Goal: Task Accomplishment & Management: Manage account settings

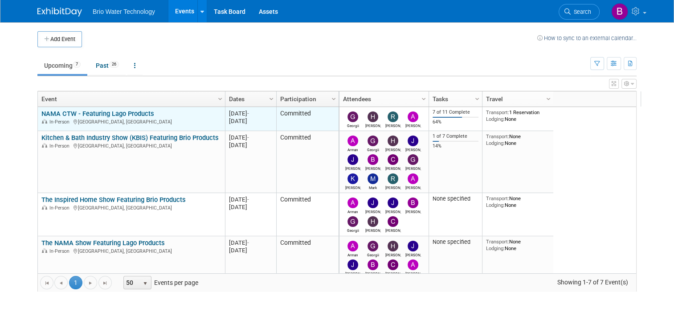
click at [121, 112] on link "NAMA CTW - Featuring Lago Products" at bounding box center [97, 114] width 113 height 8
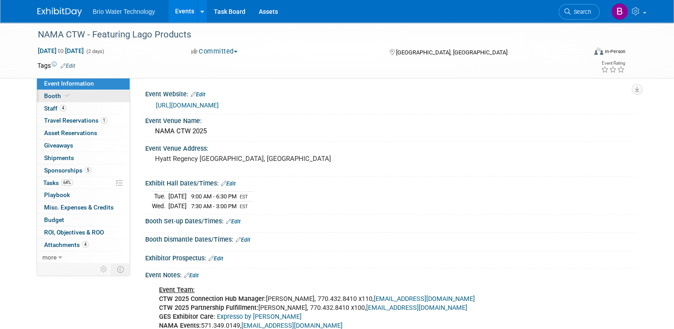
click at [49, 98] on span "Booth" at bounding box center [57, 95] width 27 height 7
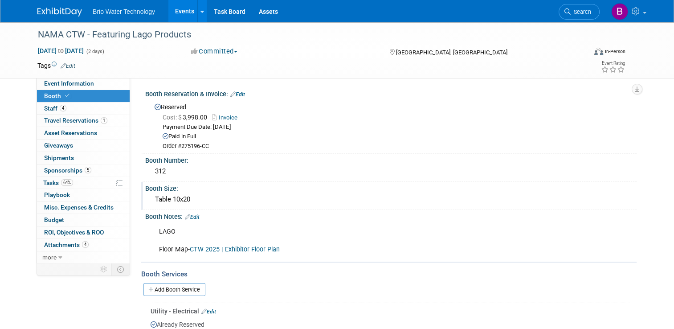
click at [348, 200] on div "Table 10x20" at bounding box center [391, 199] width 478 height 14
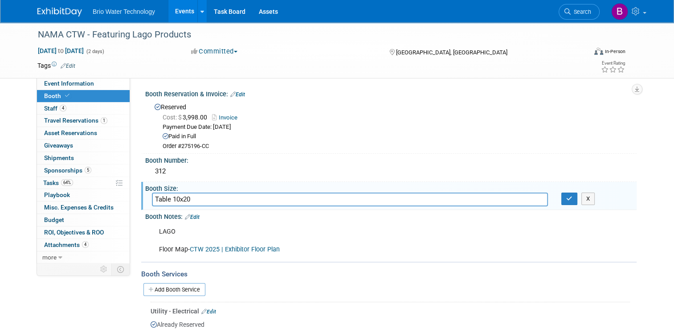
click at [348, 200] on input "Table 10x20" at bounding box center [350, 199] width 396 height 14
click at [387, 213] on div "Booth Notes: Edit" at bounding box center [390, 216] width 491 height 12
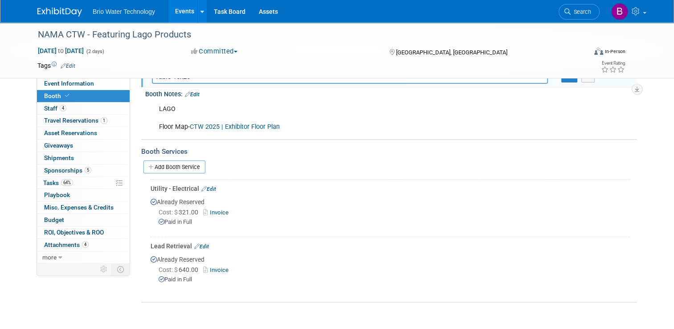
scroll to position [128, 0]
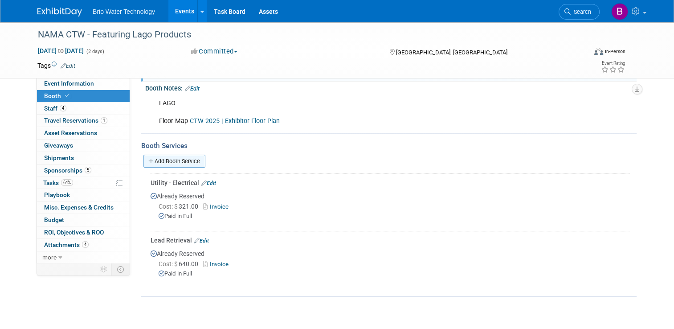
click at [176, 158] on link "Add Booth Service" at bounding box center [174, 160] width 62 height 13
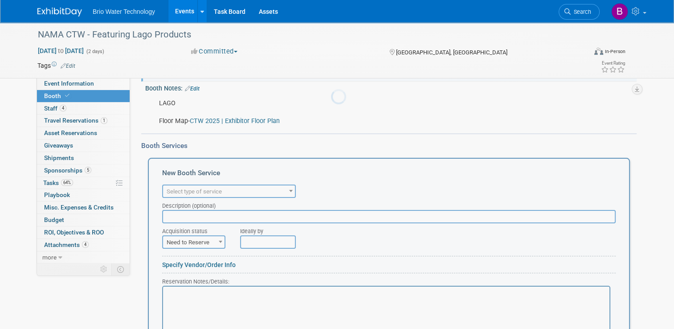
scroll to position [0, 0]
click at [278, 190] on span "Select type of service" at bounding box center [229, 191] width 132 height 12
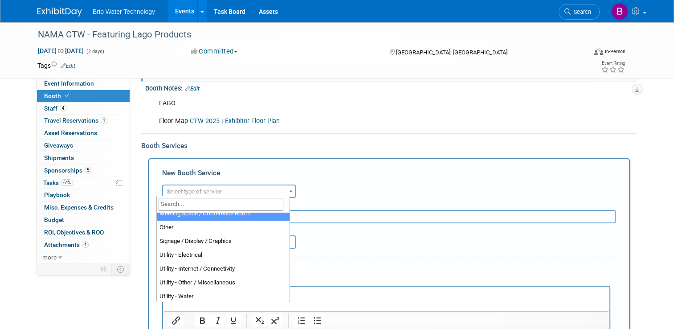
scroll to position [228, 0]
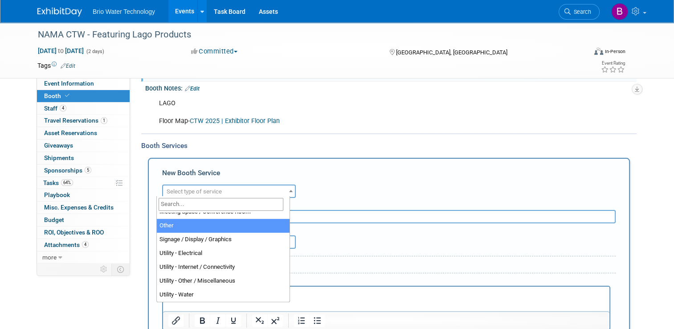
select select "1"
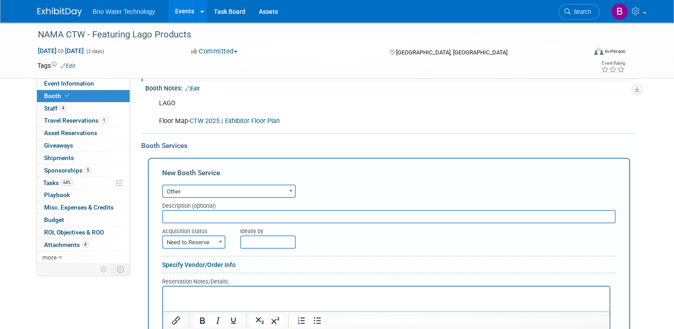
click at [193, 215] on input "text" at bounding box center [388, 216] width 453 height 13
type input "Liability Insurance"
click at [216, 236] on span at bounding box center [220, 242] width 9 height 12
select select "2"
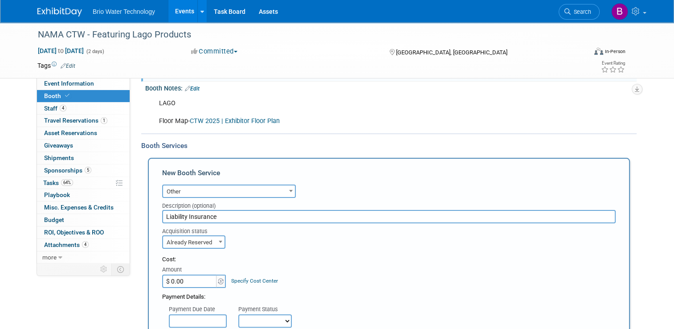
click at [168, 279] on input "$ 0.00" at bounding box center [190, 280] width 56 height 13
type input "$ 105.00"
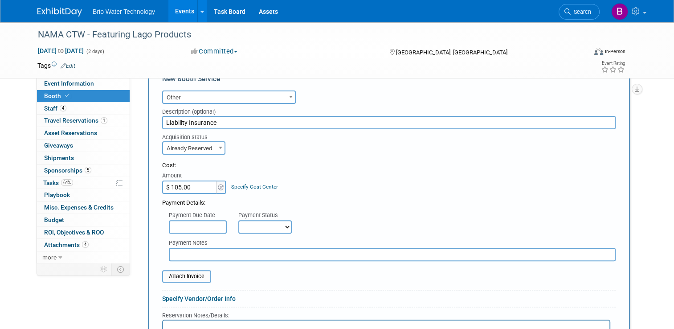
scroll to position [223, 0]
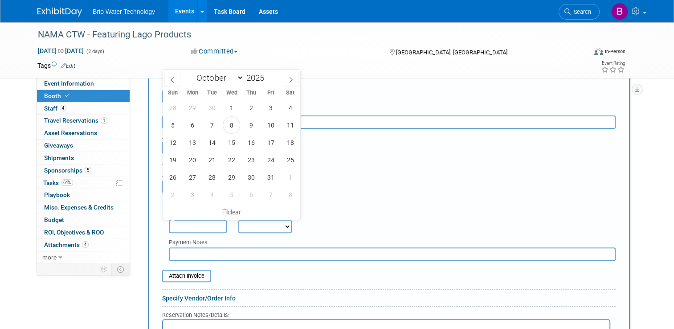
click at [189, 221] on input "text" at bounding box center [198, 225] width 58 height 13
click at [235, 122] on span "8" at bounding box center [231, 124] width 17 height 17
type input "Oct 8, 2025"
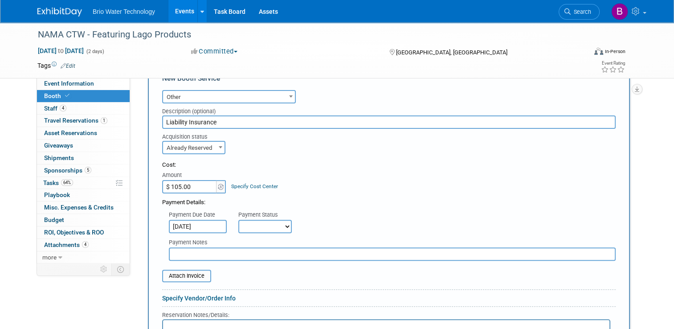
click at [278, 221] on select "Not Paid Yet Partially Paid Paid in Full" at bounding box center [264, 225] width 53 height 13
select select "1"
click at [238, 219] on select "Not Paid Yet Partially Paid Paid in Full" at bounding box center [264, 225] width 53 height 13
click at [249, 247] on input "text" at bounding box center [392, 253] width 447 height 13
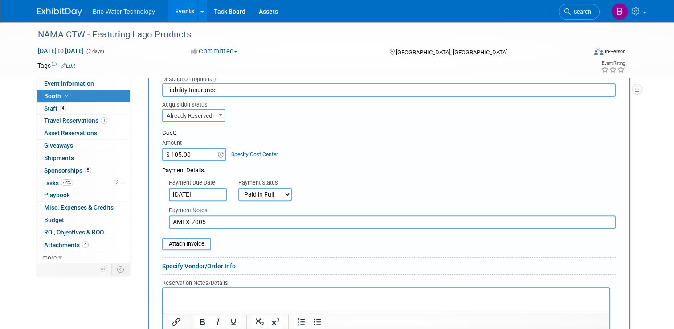
scroll to position [264, 0]
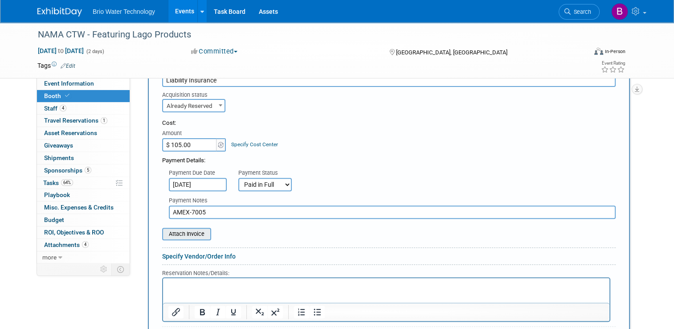
type input "AMEX-7005"
click at [190, 231] on input "file" at bounding box center [157, 233] width 106 height 11
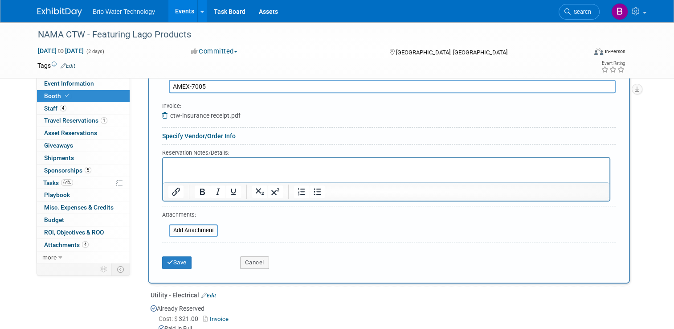
scroll to position [393, 0]
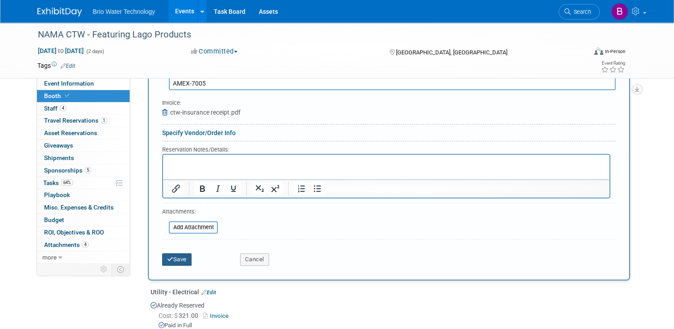
click at [170, 258] on button "Save" at bounding box center [176, 259] width 29 height 12
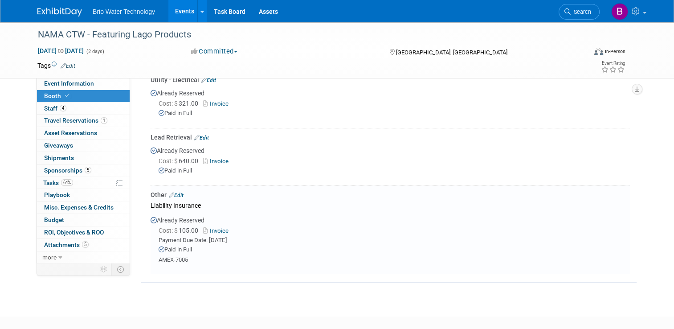
scroll to position [231, 0]
click at [199, 136] on link "Edit" at bounding box center [201, 138] width 15 height 6
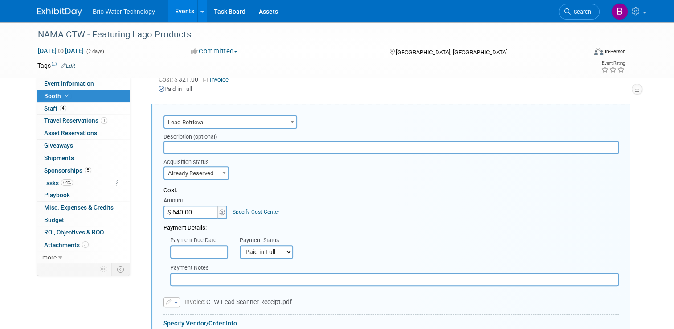
scroll to position [256, 0]
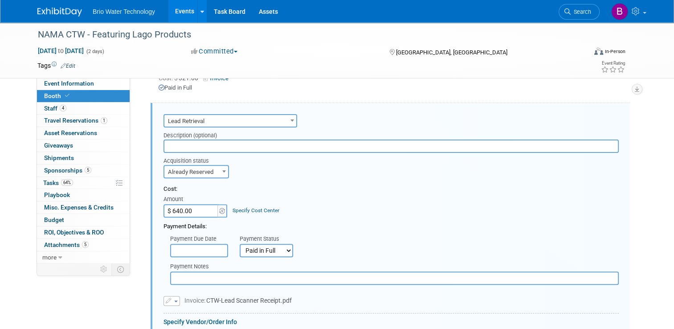
click at [215, 140] on input "text" at bounding box center [390, 145] width 455 height 13
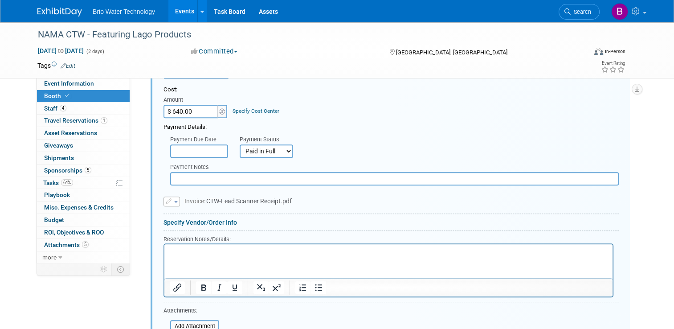
scroll to position [365, 0]
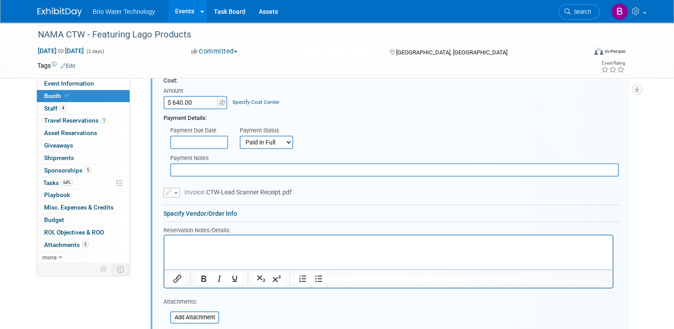
type input "Scanner Service"
click at [199, 165] on input "text" at bounding box center [394, 169] width 448 height 13
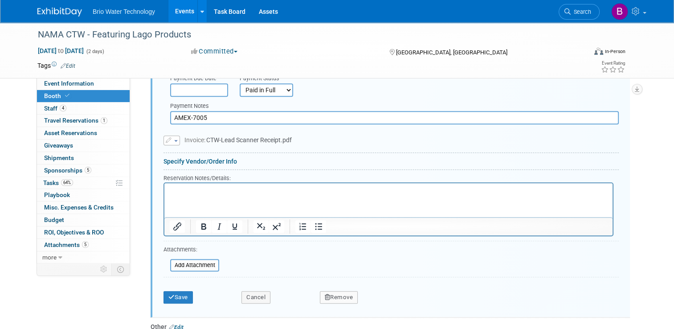
scroll to position [417, 0]
type input "AMEX-7005"
click at [176, 295] on button "Save" at bounding box center [177, 297] width 29 height 12
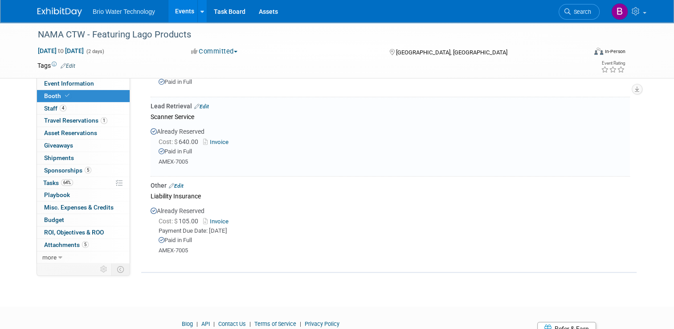
scroll to position [183, 0]
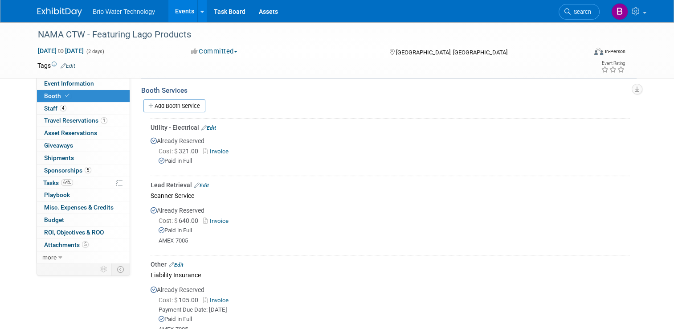
click at [209, 126] on link "Edit" at bounding box center [208, 128] width 15 height 6
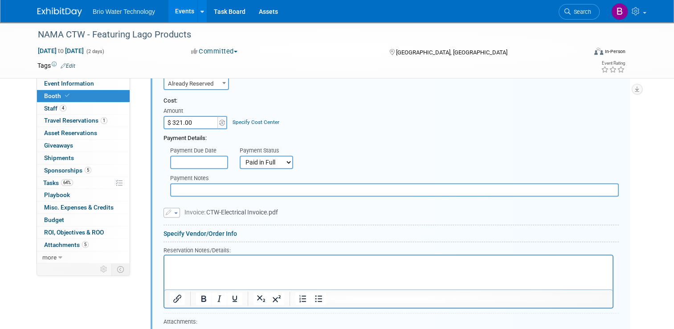
scroll to position [289, 0]
click at [207, 188] on input "text" at bounding box center [394, 187] width 448 height 13
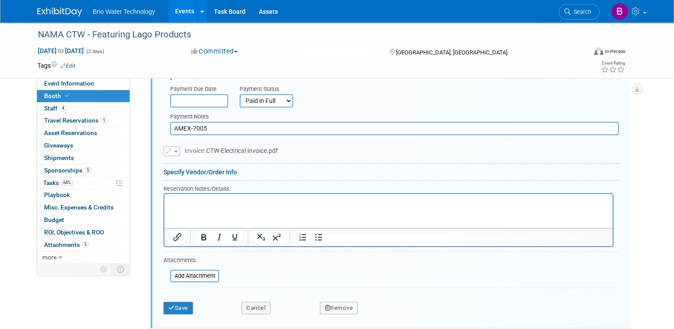
scroll to position [353, 0]
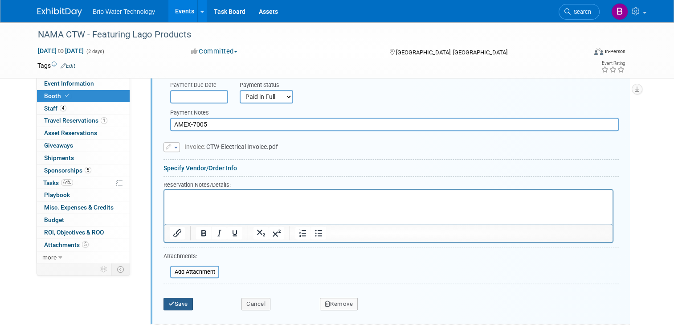
type input "AMEX-7005"
click at [175, 301] on button "Save" at bounding box center [177, 303] width 29 height 12
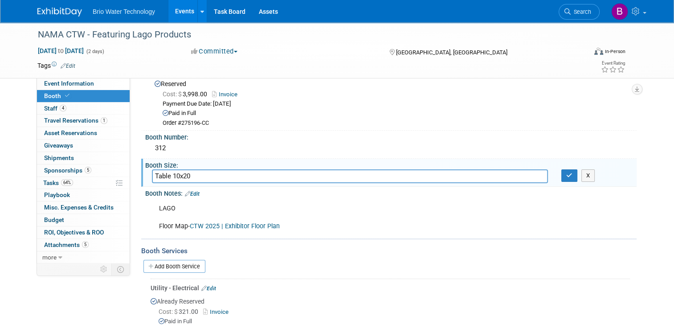
scroll to position [0, 0]
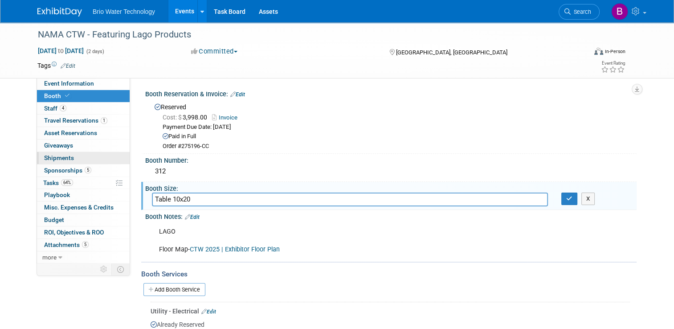
click at [49, 157] on span "Shipments 0" at bounding box center [59, 157] width 30 height 7
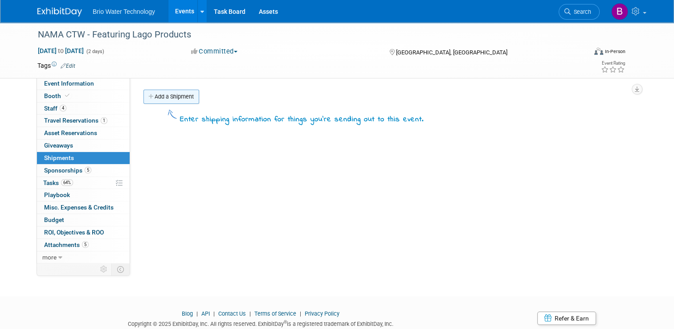
click at [171, 97] on link "Add a Shipment" at bounding box center [171, 96] width 56 height 14
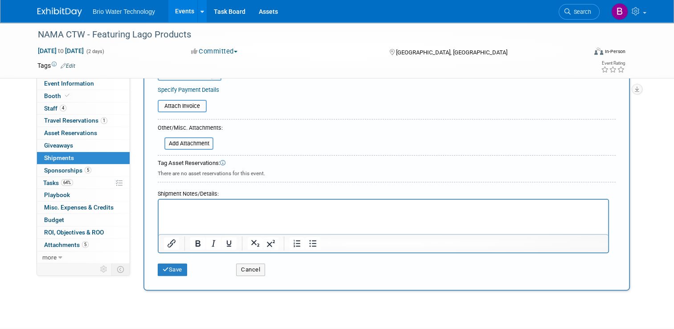
scroll to position [207, 0]
type input "Products for Booth"
click at [175, 200] on html at bounding box center [382, 205] width 449 height 12
click at [163, 265] on icon "submit" at bounding box center [166, 268] width 6 height 6
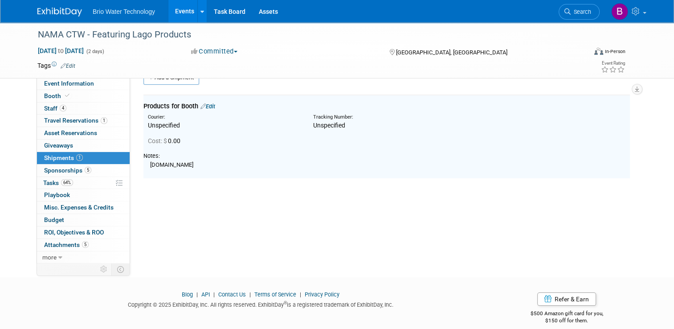
scroll to position [0, 0]
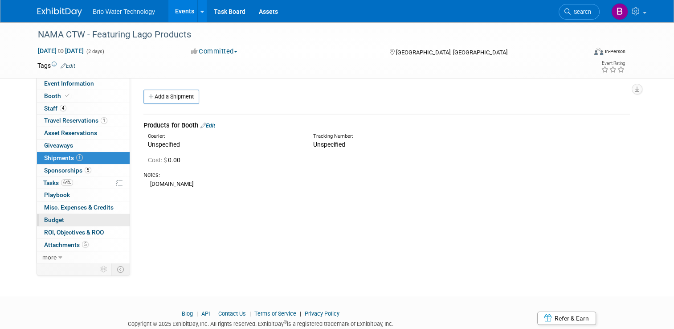
click at [44, 217] on span "Budget" at bounding box center [54, 219] width 20 height 7
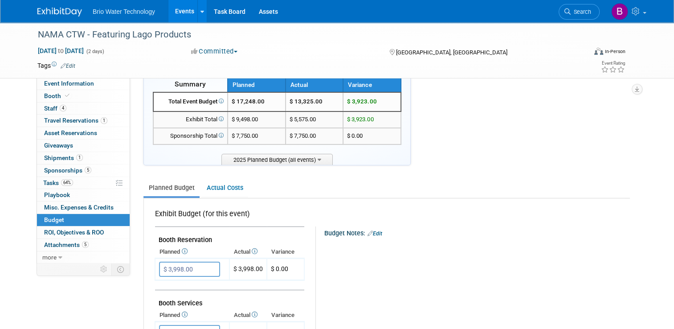
scroll to position [21, 0]
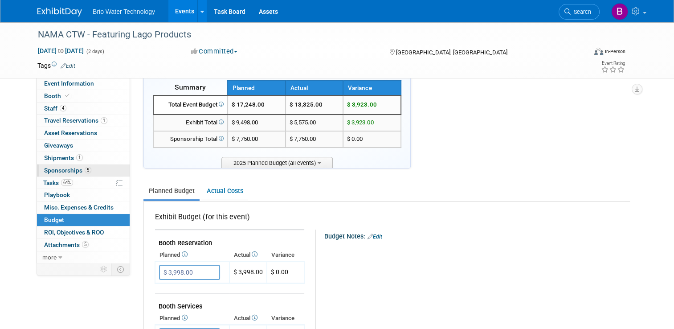
click at [57, 168] on span "Sponsorships 5" at bounding box center [67, 170] width 47 height 7
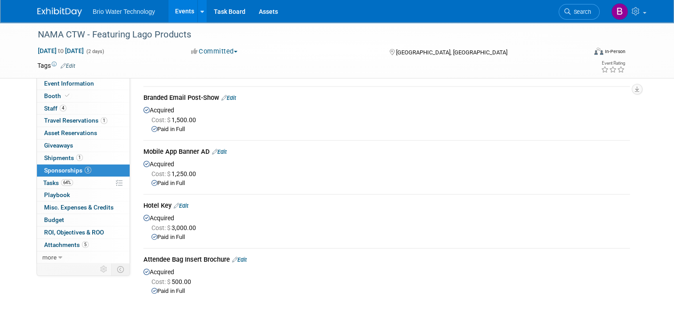
scroll to position [0, 0]
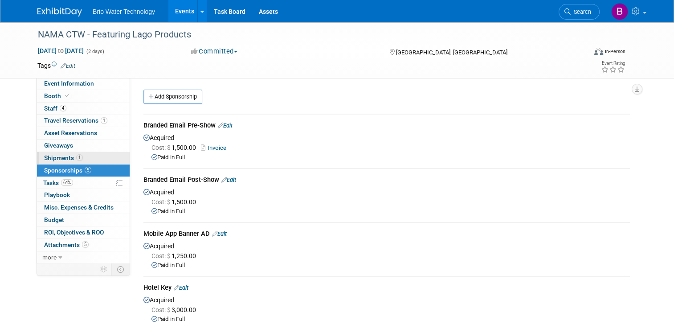
click at [49, 156] on span "Shipments 1" at bounding box center [63, 157] width 39 height 7
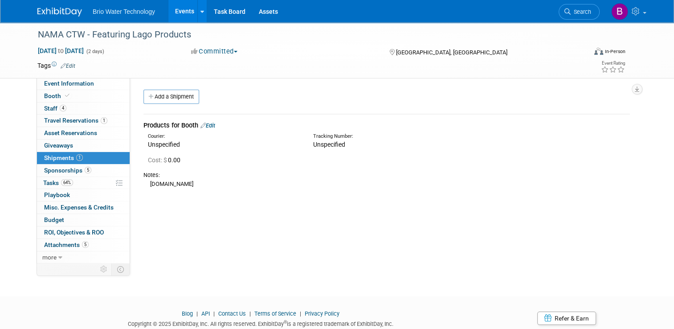
click at [211, 126] on link "Edit" at bounding box center [207, 125] width 15 height 7
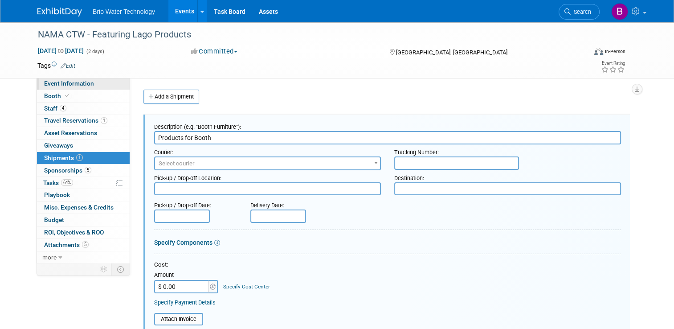
click at [75, 84] on span "Event Information" at bounding box center [69, 83] width 50 height 7
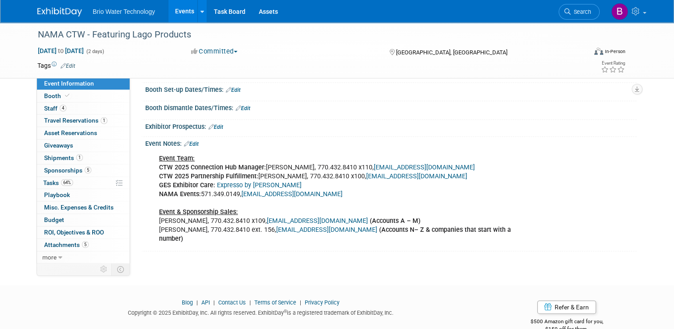
scroll to position [139, 0]
